Goal: Task Accomplishment & Management: Manage account settings

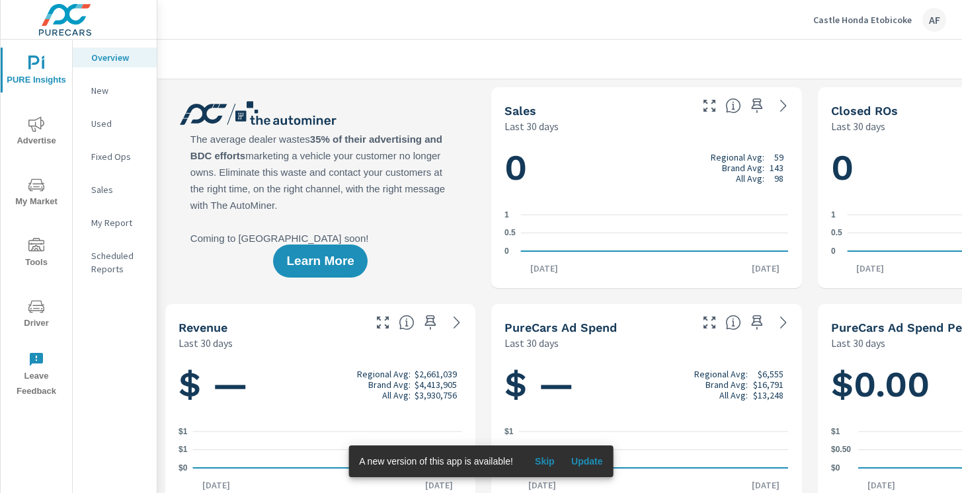
scroll to position [1, 0]
click at [33, 128] on icon "nav menu" at bounding box center [36, 124] width 16 height 16
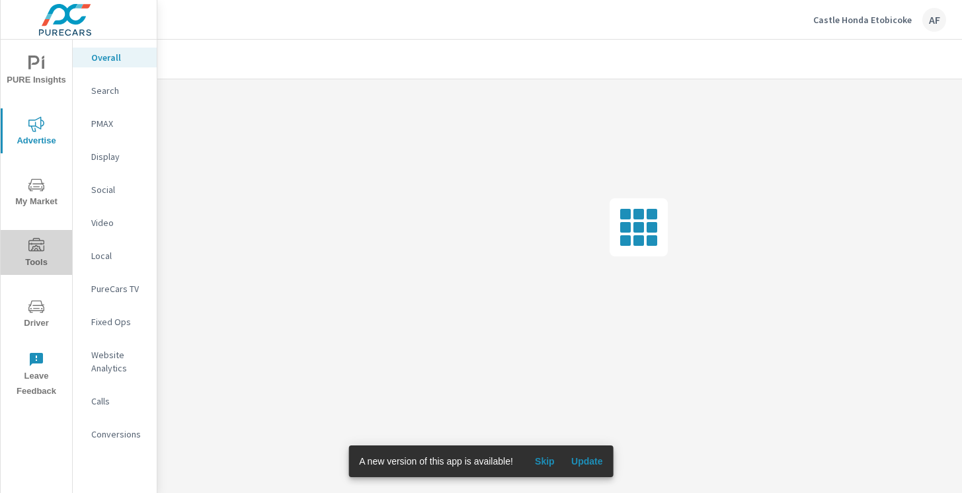
click at [34, 262] on span "Tools" at bounding box center [36, 254] width 63 height 32
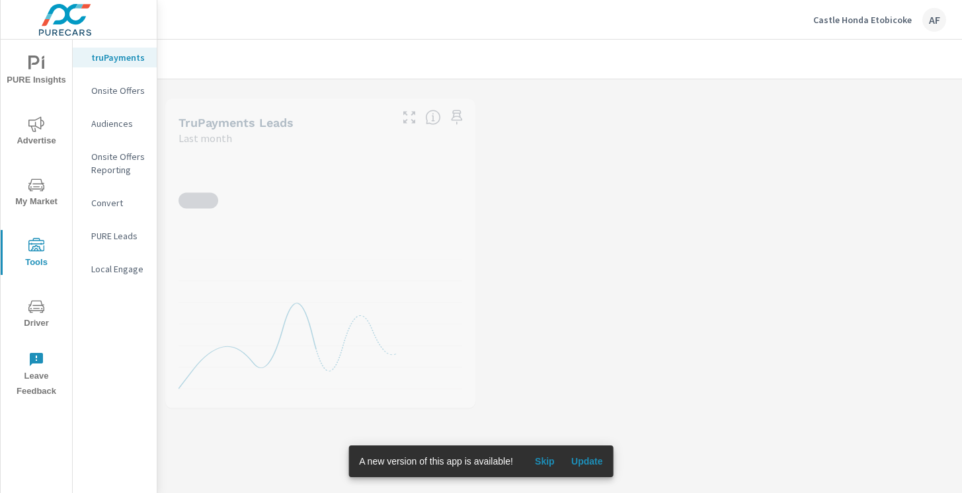
click at [119, 94] on p "Onsite Offers" at bounding box center [118, 90] width 55 height 13
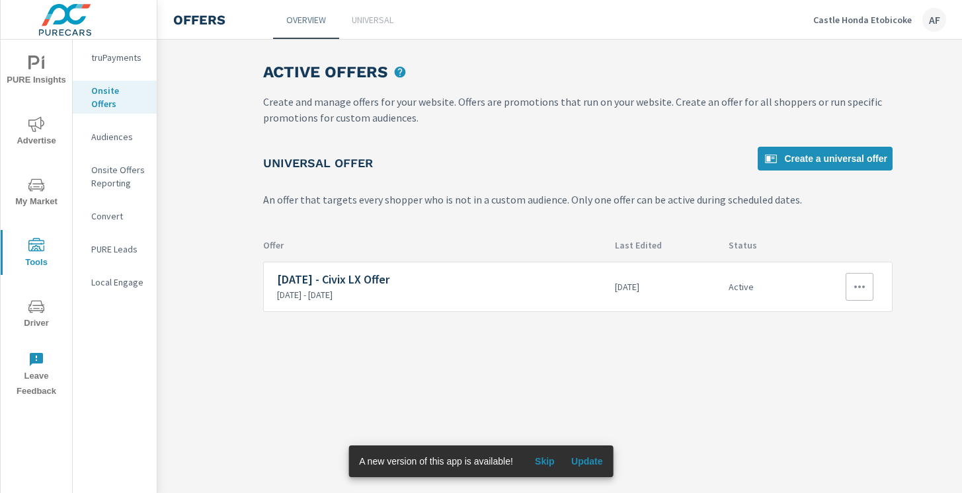
scroll to position [0, 26]
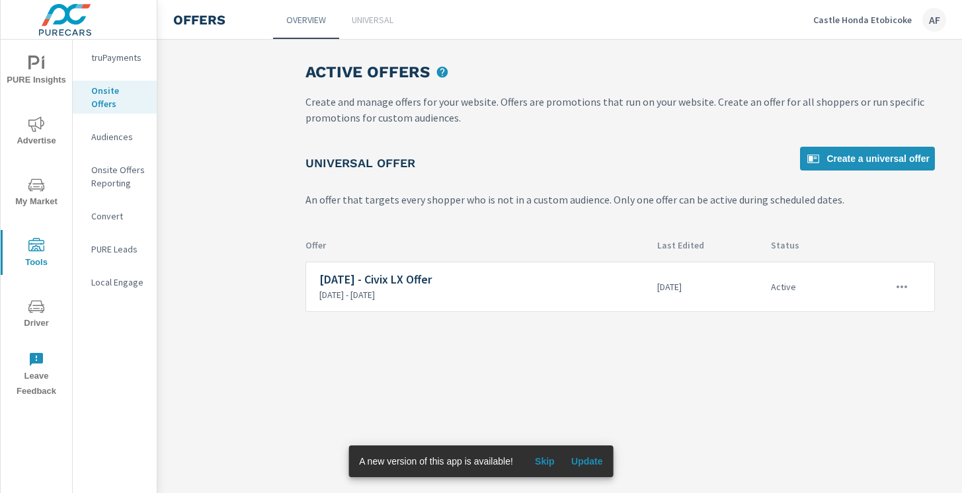
click at [360, 26] on link "Universal" at bounding box center [372, 19] width 66 height 39
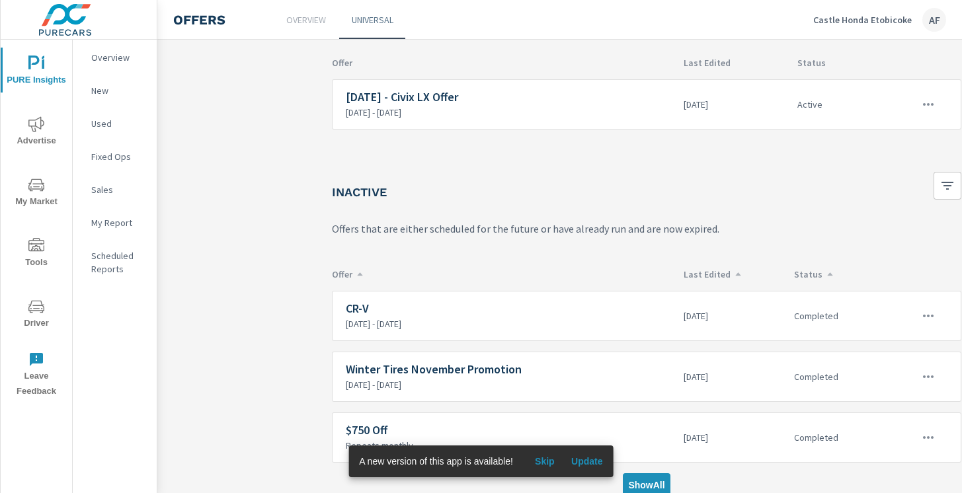
scroll to position [158, 0]
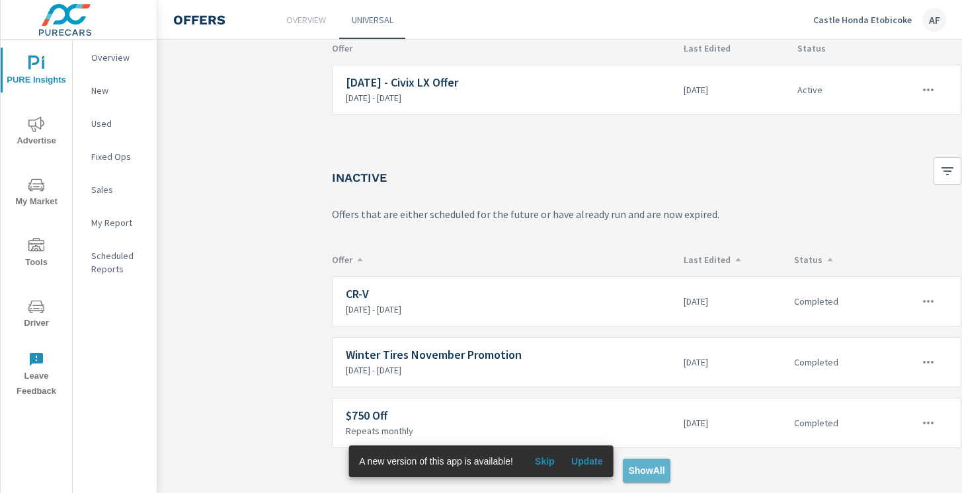
click at [653, 466] on span "Show All" at bounding box center [646, 471] width 36 height 12
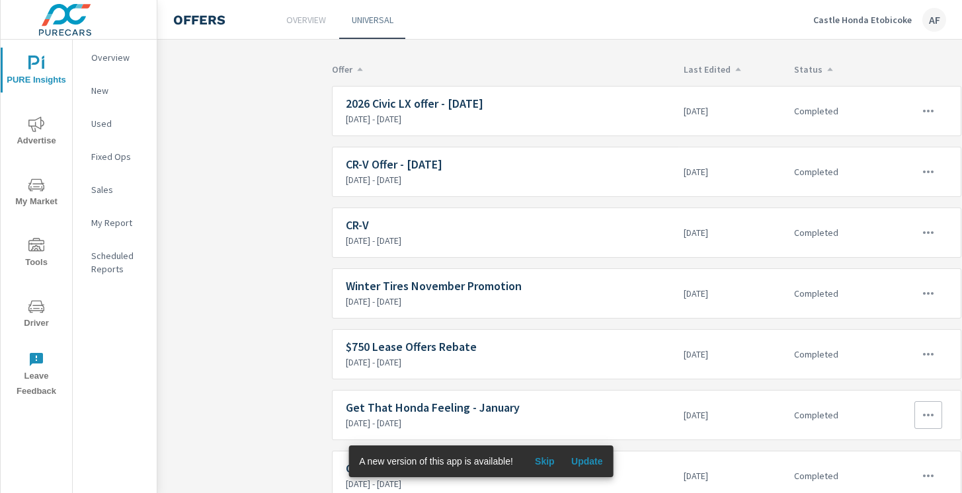
scroll to position [350, 0]
click at [545, 463] on span "Skip" at bounding box center [545, 462] width 32 height 12
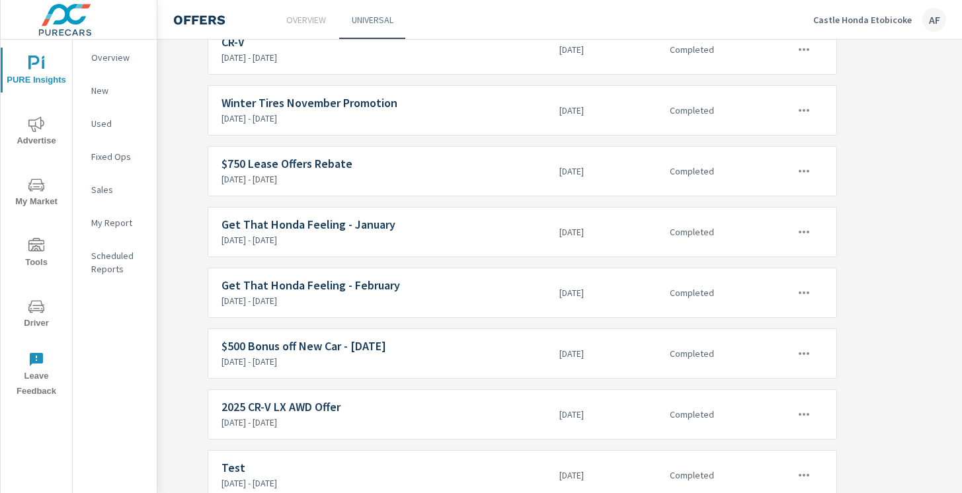
scroll to position [531, 124]
click at [382, 348] on h6 "$500 Bonus off New Car - [DATE]" at bounding box center [384, 347] width 327 height 13
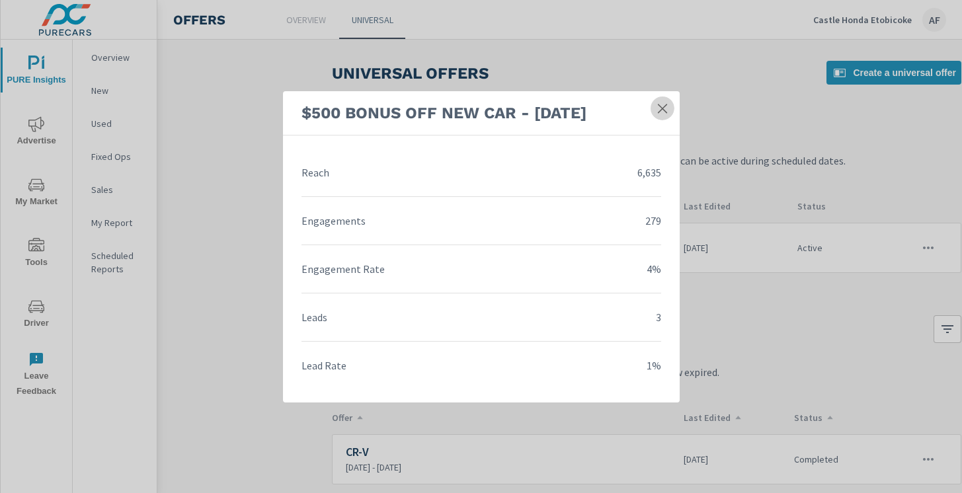
click at [666, 110] on icon at bounding box center [662, 108] width 13 height 13
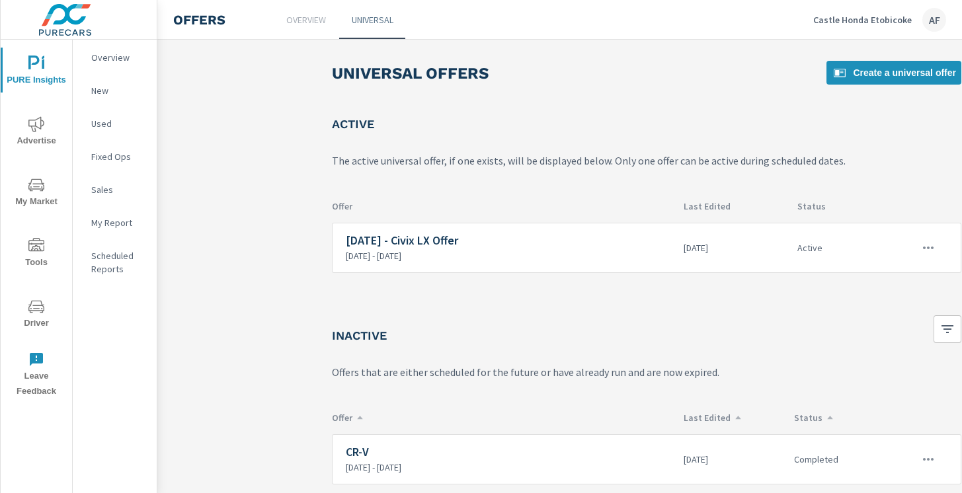
scroll to position [158, 0]
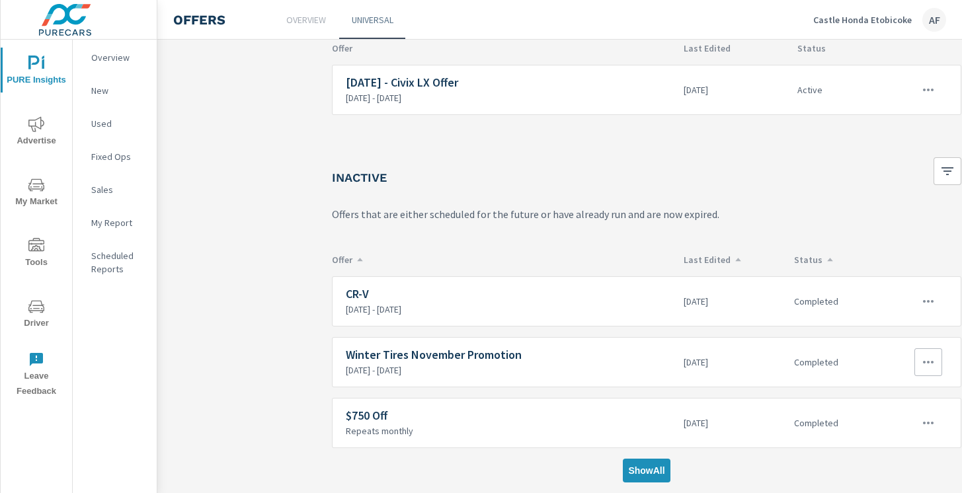
click at [647, 463] on button "Show All" at bounding box center [646, 471] width 47 height 24
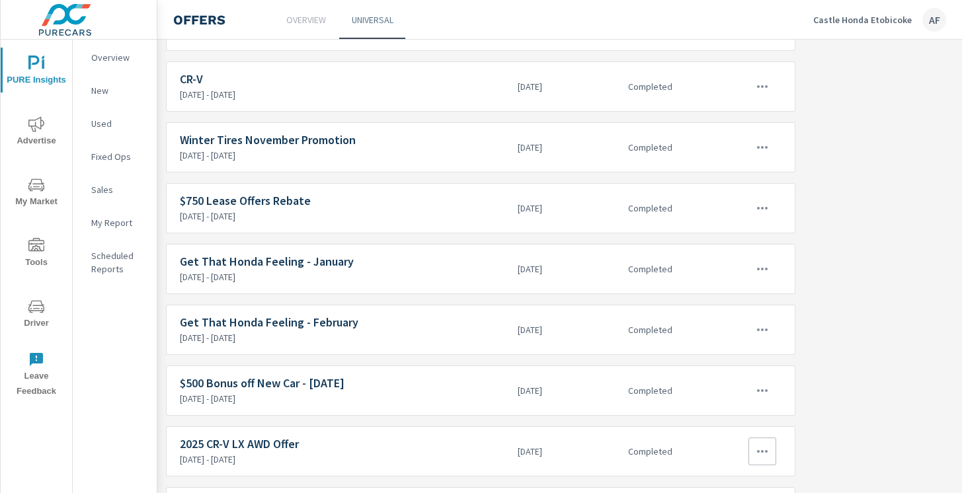
scroll to position [495, 174]
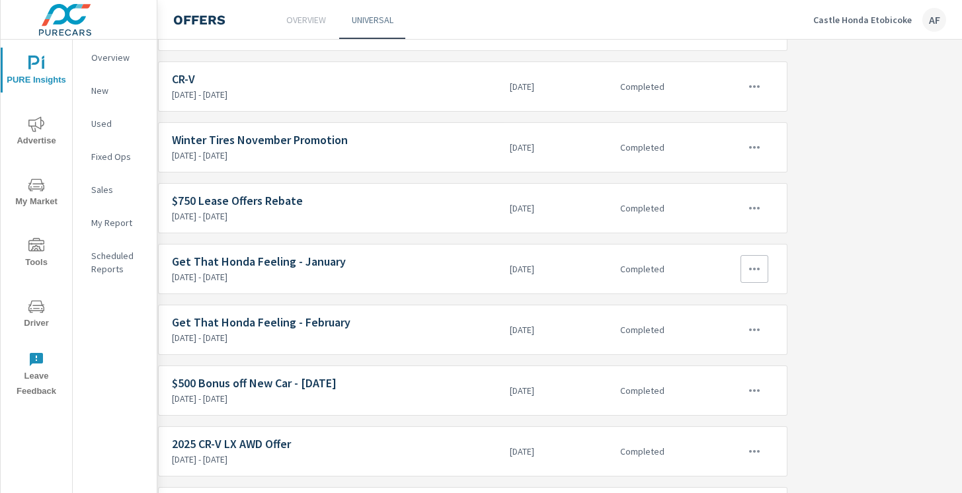
click at [761, 269] on icon "button" at bounding box center [754, 269] width 16 height 16
click at [721, 297] on link "Edit" at bounding box center [730, 300] width 73 height 32
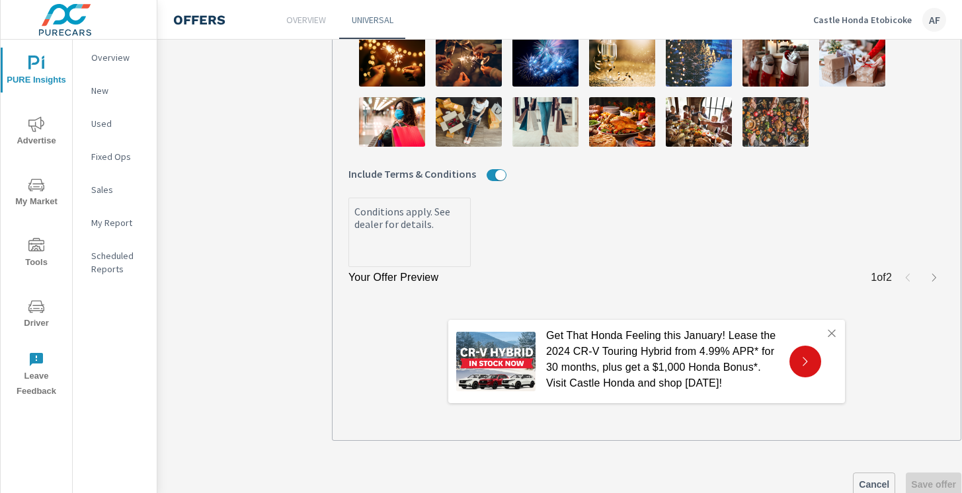
scroll to position [571, 0]
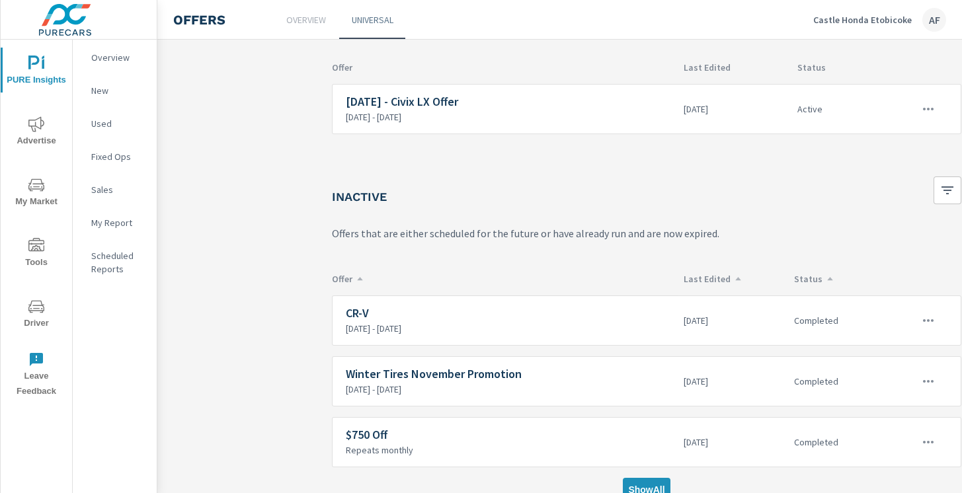
scroll to position [158, 0]
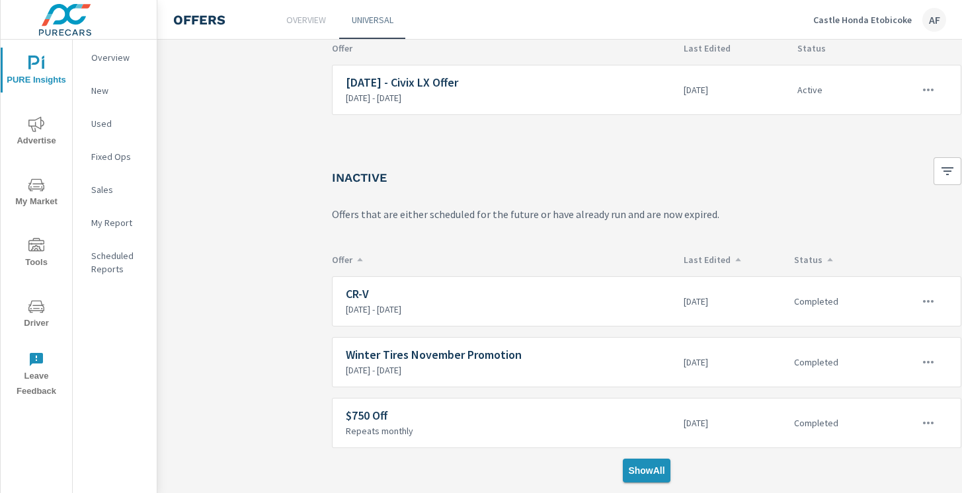
click at [639, 475] on span "Show All" at bounding box center [646, 471] width 36 height 12
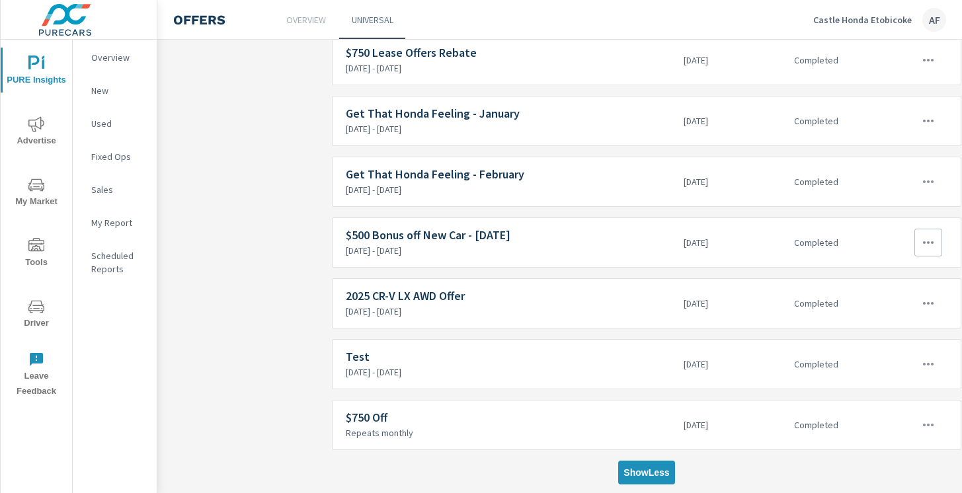
scroll to position [645, 0]
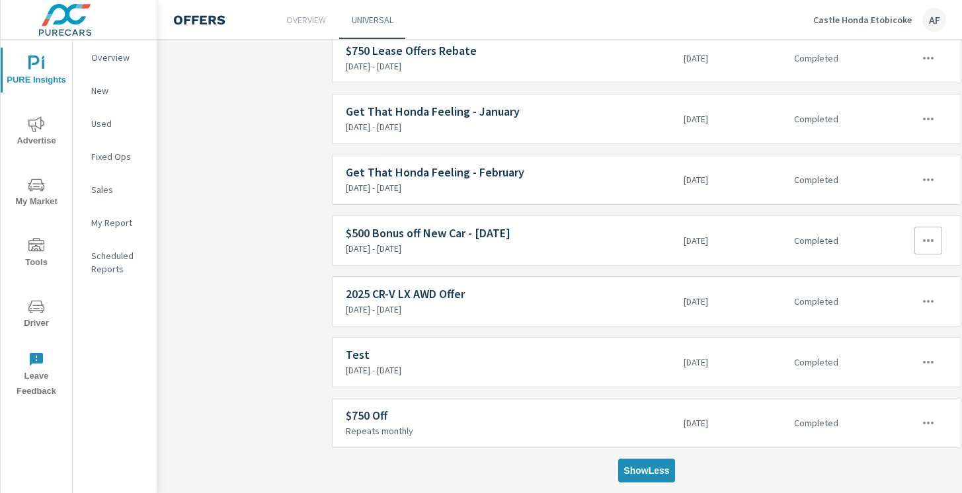
click at [932, 239] on icon "button" at bounding box center [928, 241] width 16 height 16
click at [894, 274] on link "Edit" at bounding box center [903, 271] width 73 height 32
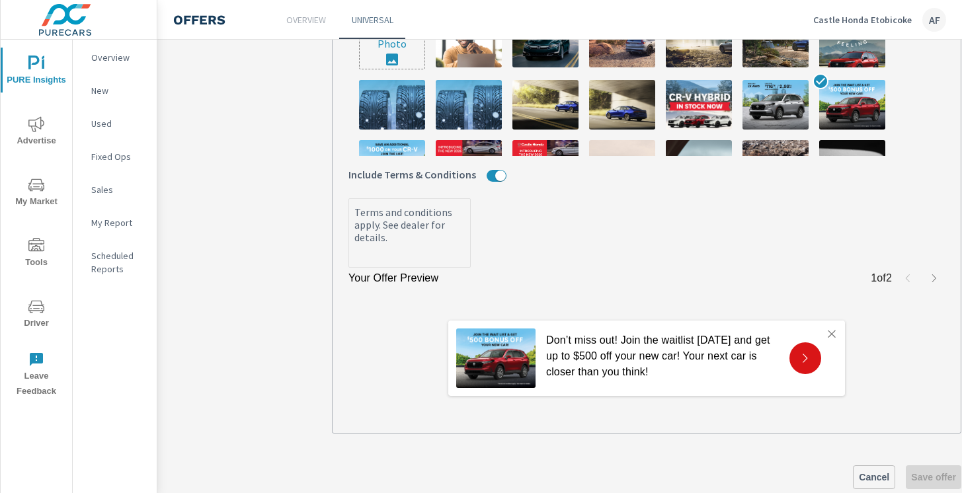
scroll to position [536, 0]
click at [505, 373] on img at bounding box center [495, 359] width 79 height 60
click at [799, 358] on icon at bounding box center [805, 359] width 12 height 12
click at [929, 279] on icon "button" at bounding box center [934, 279] width 11 height 11
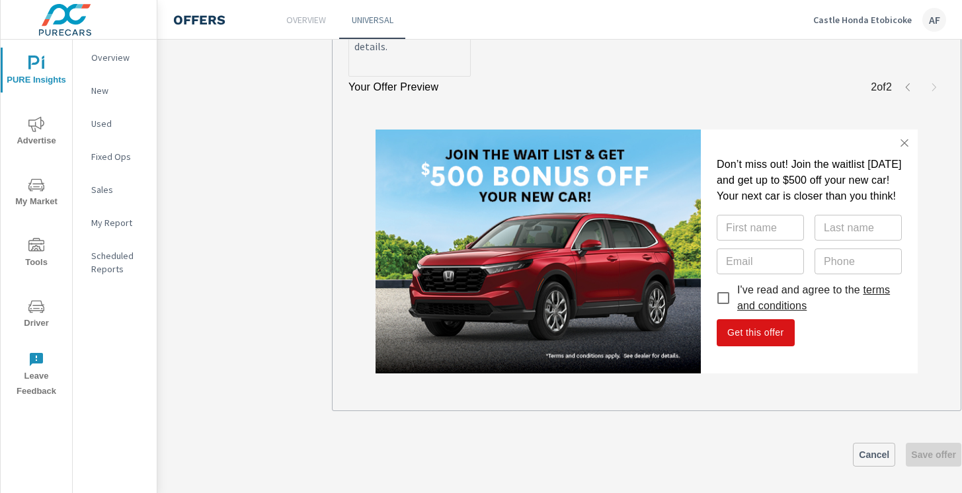
scroll to position [732, 0]
